Goal: Check status: Check status

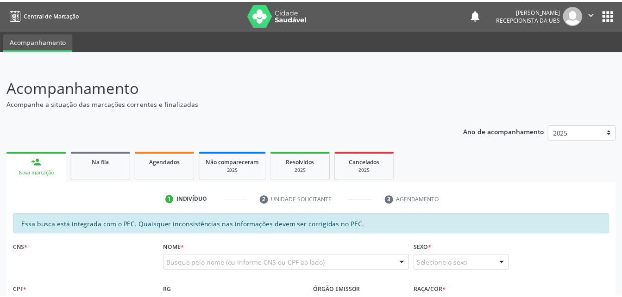
scroll to position [1, 0]
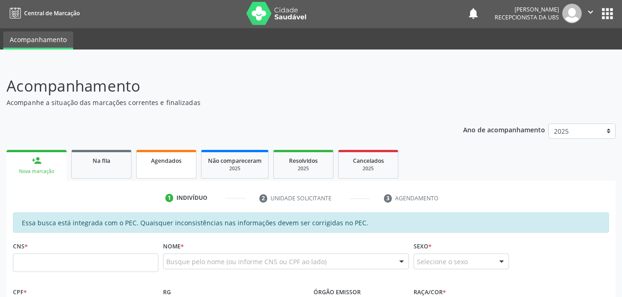
click at [169, 170] on link "Agendados" at bounding box center [166, 164] width 60 height 29
select select "8"
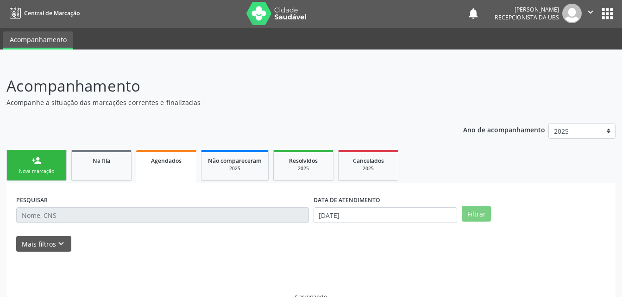
scroll to position [21, 0]
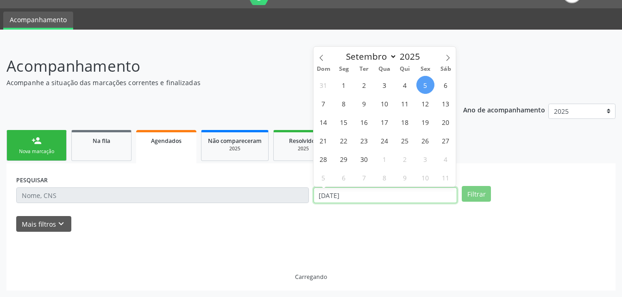
click at [396, 199] on input "[DATE]" at bounding box center [385, 195] width 144 height 16
drag, startPoint x: 356, startPoint y: 82, endPoint x: 345, endPoint y: 86, distance: 11.9
click at [353, 83] on div "31 1 2 3 4 5 6 7 8 9 10 11 12 13 14 15 16 17 18 19 20 21 22 23 24 25 26 27 28 2…" at bounding box center [384, 130] width 143 height 111
click at [345, 86] on span "1" at bounding box center [344, 85] width 18 height 18
type input "[DATE]"
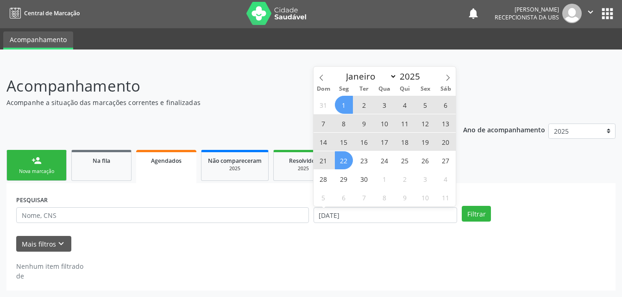
scroll to position [1, 0]
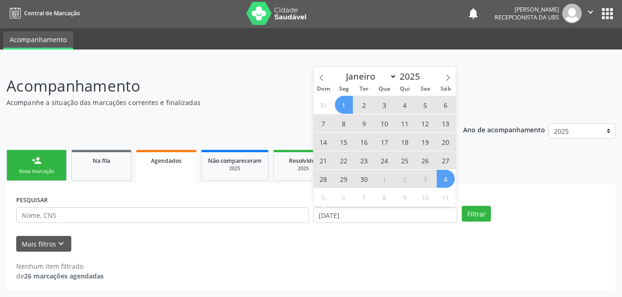
select select "8"
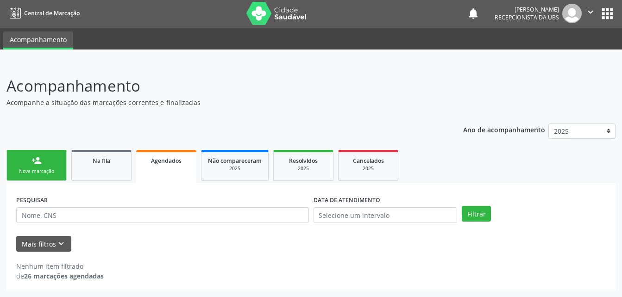
drag, startPoint x: 217, startPoint y: 274, endPoint x: 226, endPoint y: 257, distance: 19.2
click at [220, 264] on div "Nenhum item filtrado de 26 marcações agendadas" at bounding box center [310, 270] width 589 height 19
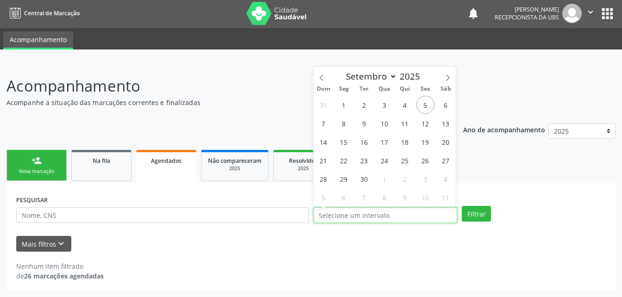
click at [401, 220] on input "text" at bounding box center [385, 215] width 144 height 16
click at [345, 106] on span "1" at bounding box center [344, 105] width 18 height 18
type input "[DATE]"
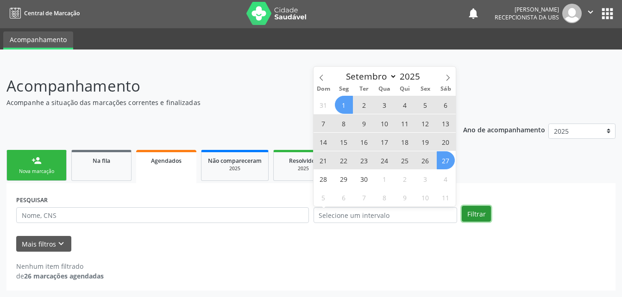
click at [485, 218] on button "Filtrar" at bounding box center [475, 214] width 29 height 16
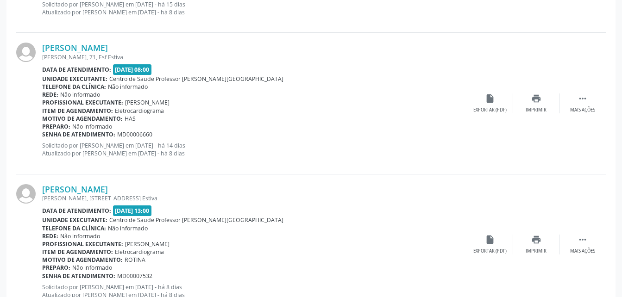
scroll to position [2147, 0]
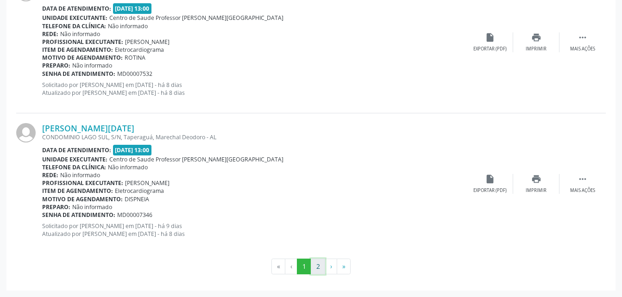
click at [315, 262] on button "2" at bounding box center [318, 267] width 14 height 16
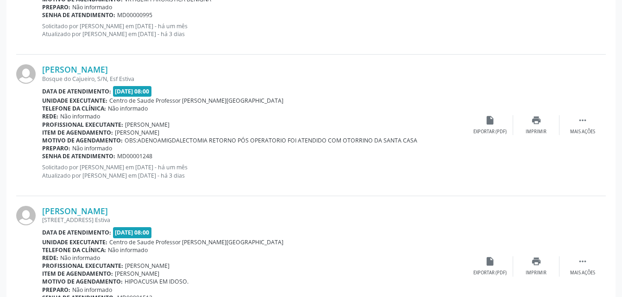
scroll to position [888, 0]
